Goal: Task Accomplishment & Management: Complete application form

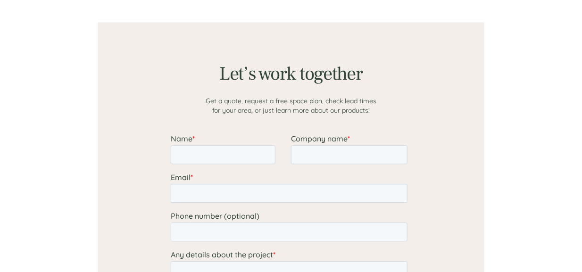
scroll to position [728, 0]
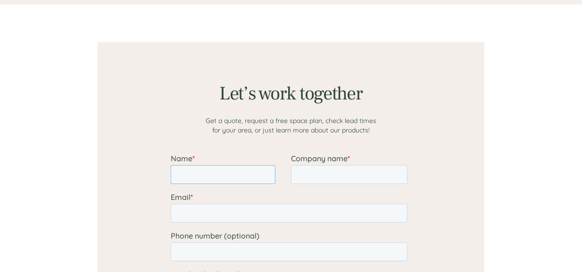
click at [233, 172] on input "Name *" at bounding box center [222, 174] width 105 height 19
type input "[PERSON_NAME]"
click at [323, 174] on input "Company name *" at bounding box center [349, 174] width 117 height 19
type input "mssyah"
click at [309, 211] on input "Email *" at bounding box center [288, 212] width 237 height 19
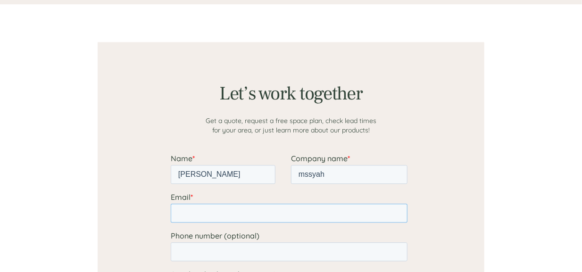
paste input "[EMAIL_ADDRESS][DOMAIN_NAME]"
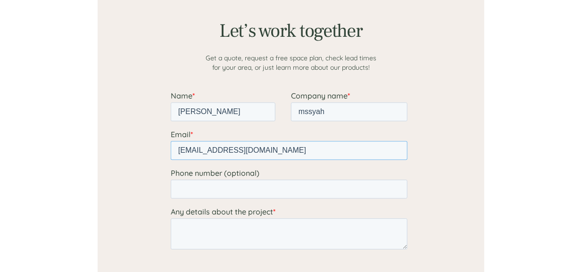
scroll to position [854, 0]
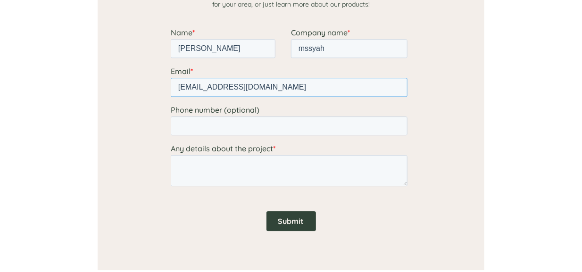
type input "[EMAIL_ADDRESS][DOMAIN_NAME]"
click at [253, 175] on textarea "Any details about the project *" at bounding box center [288, 170] width 237 height 31
type textarea "hello do you deliver to [GEOGRAPHIC_DATA]?"
click at [436, 123] on div at bounding box center [291, 93] width 387 height 354
click at [282, 221] on input "Submit" at bounding box center [291, 221] width 50 height 20
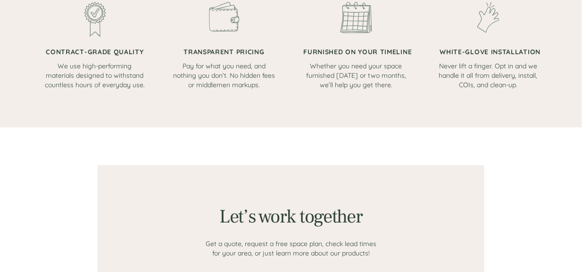
scroll to position [602, 0]
